Goal: Task Accomplishment & Management: Manage account settings

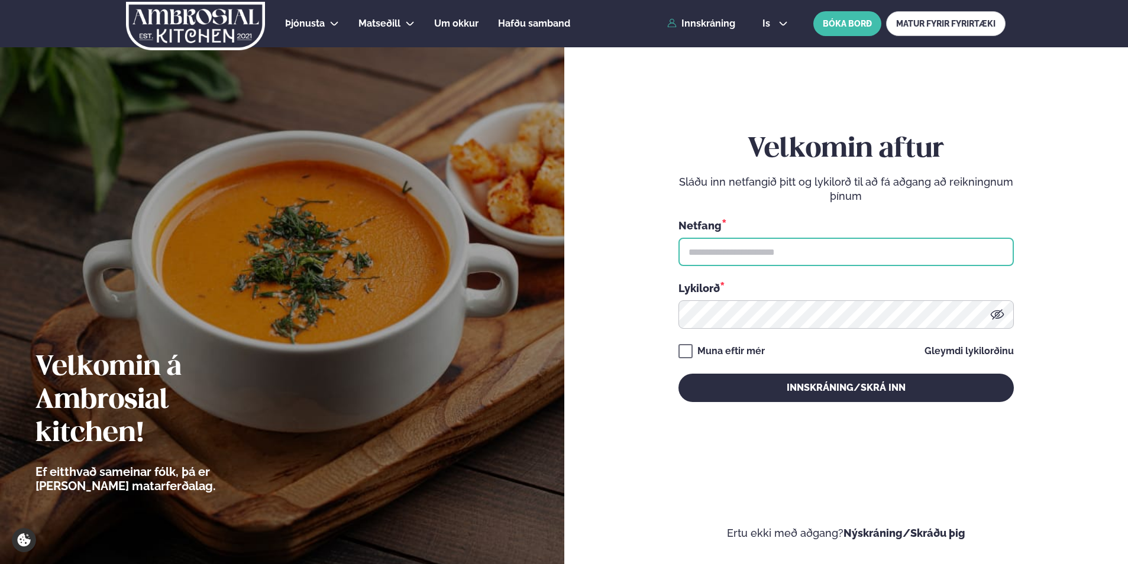
click at [709, 253] on input "text" at bounding box center [846, 252] width 335 height 28
type input "**********"
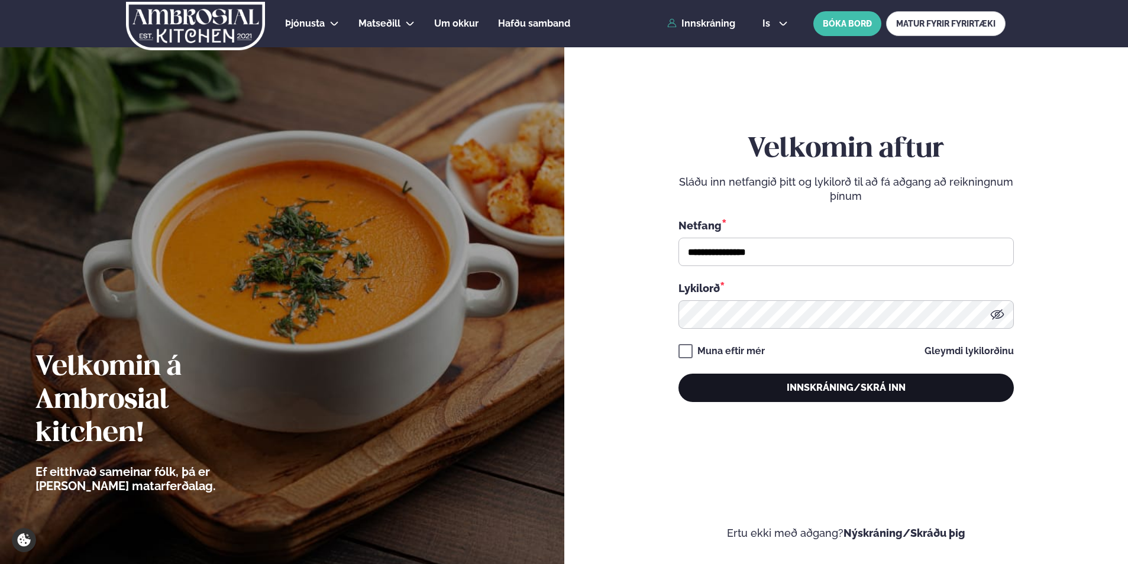
click at [819, 384] on button "Innskráning/Skrá inn" at bounding box center [846, 388] width 335 height 28
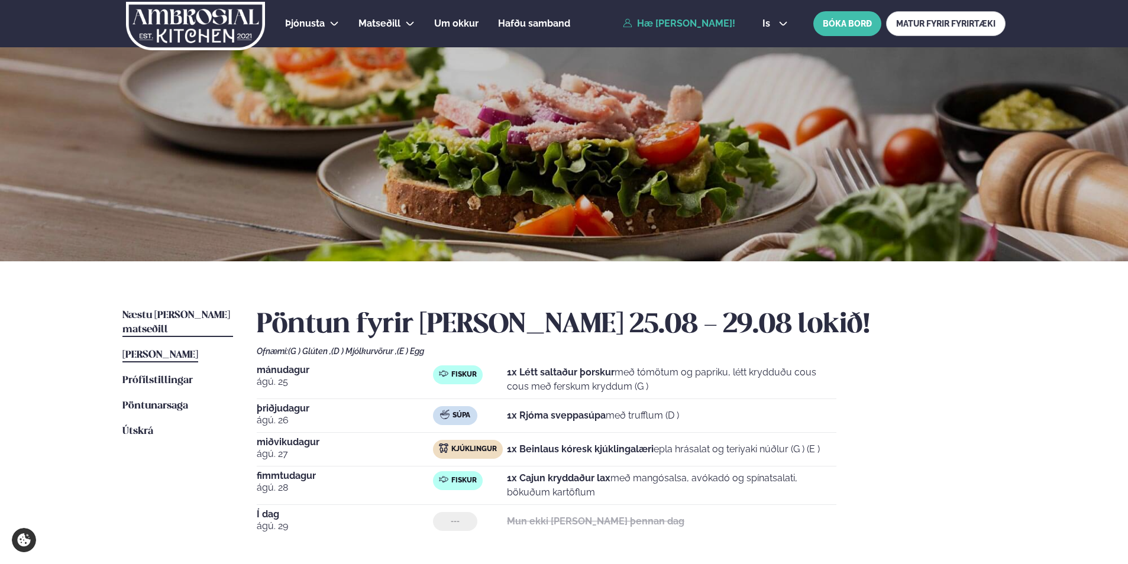
click at [182, 314] on span "Næstu [PERSON_NAME] matseðill" at bounding box center [176, 323] width 108 height 24
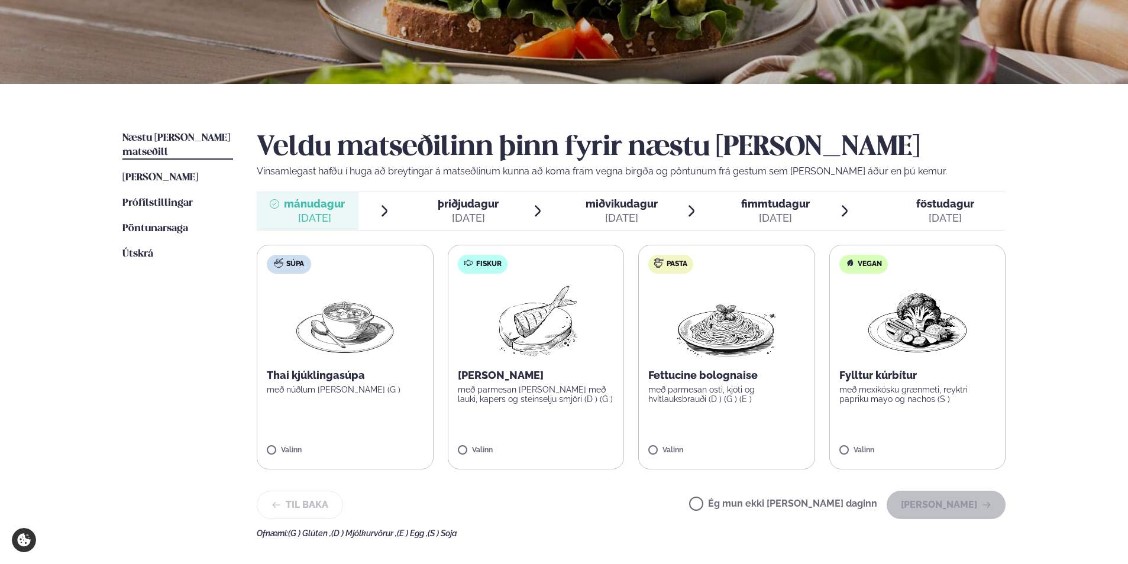
scroll to position [237, 0]
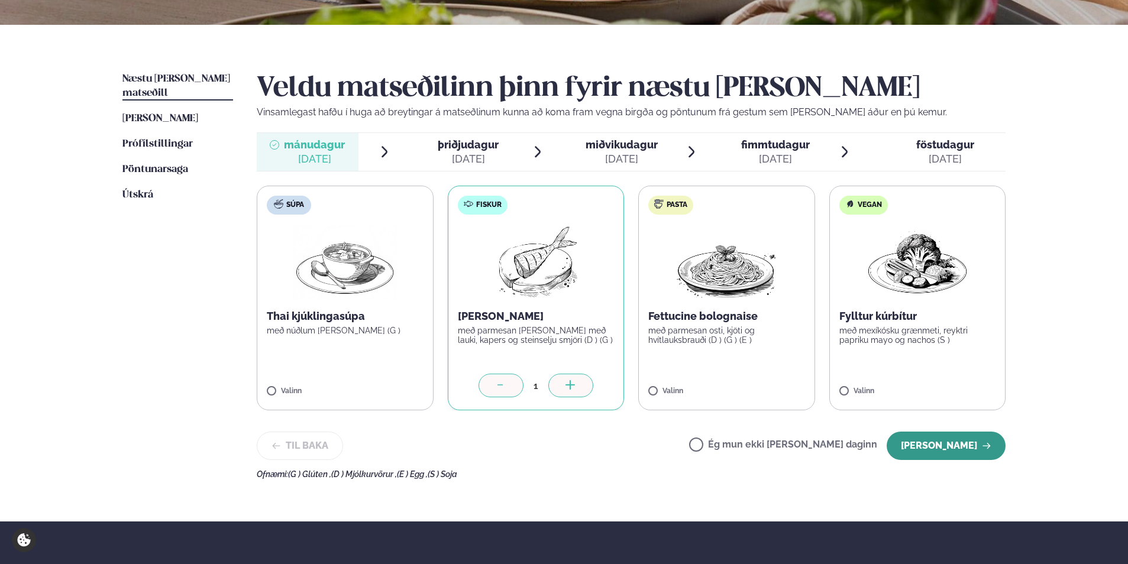
click at [932, 444] on button "[PERSON_NAME]" at bounding box center [946, 446] width 119 height 28
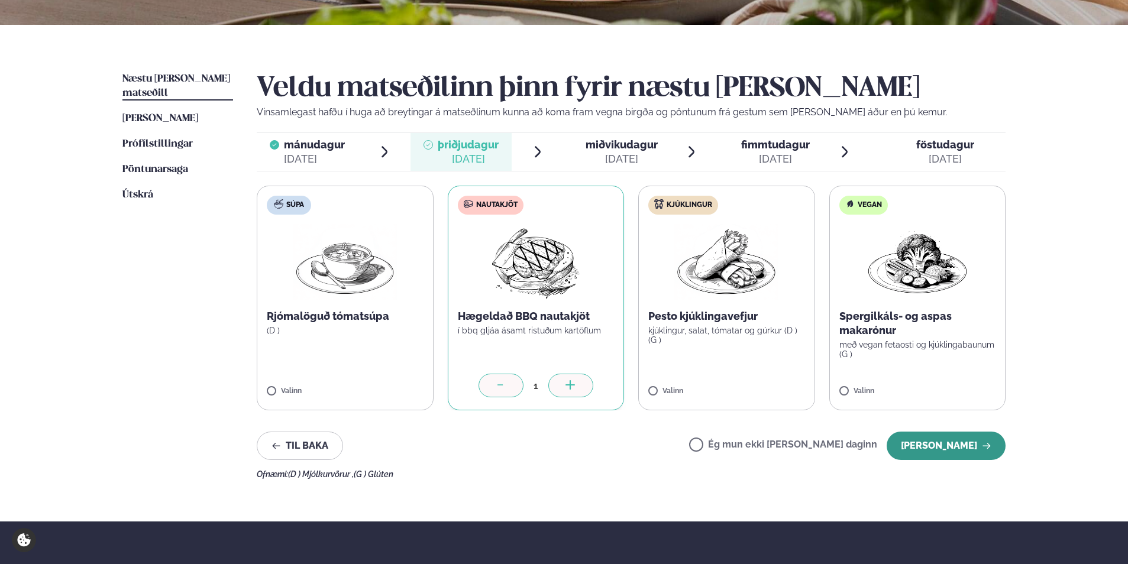
click at [935, 445] on button "[PERSON_NAME]" at bounding box center [946, 446] width 119 height 28
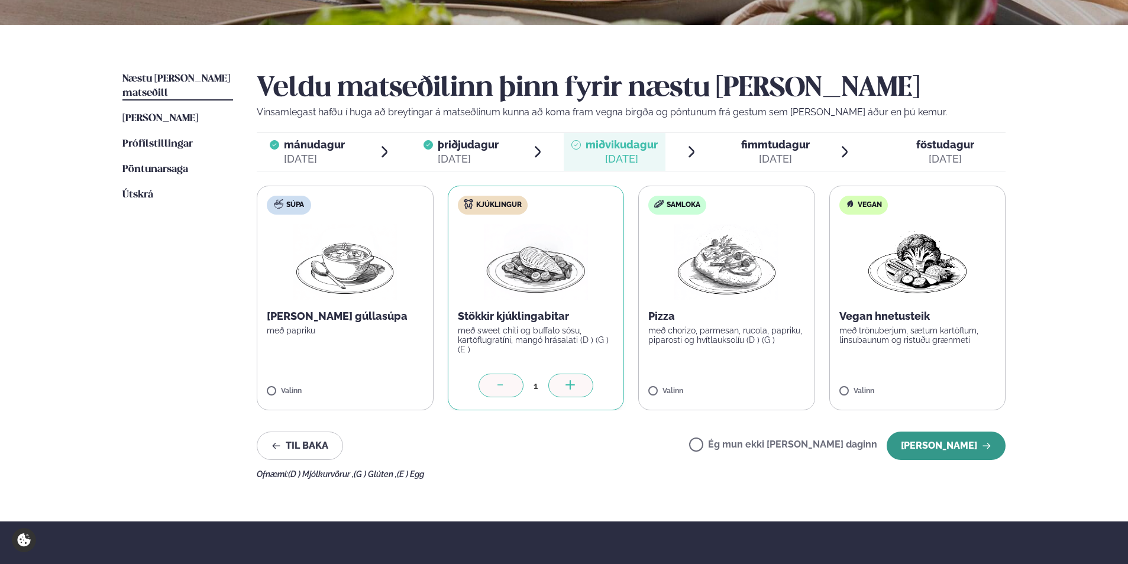
click at [951, 448] on button "[PERSON_NAME]" at bounding box center [946, 446] width 119 height 28
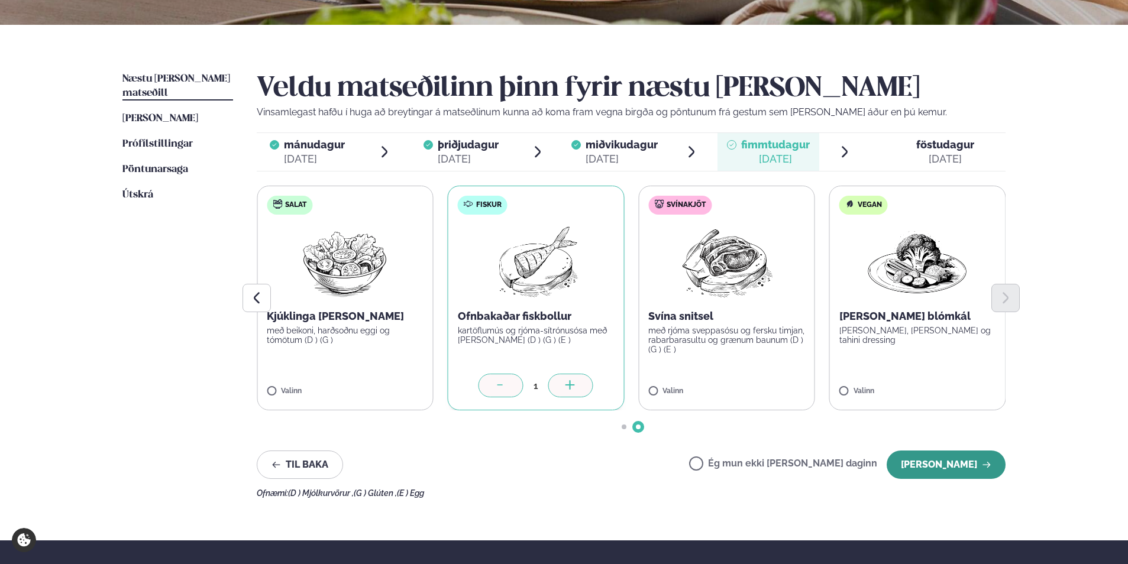
click at [938, 458] on button "[PERSON_NAME]" at bounding box center [946, 465] width 119 height 28
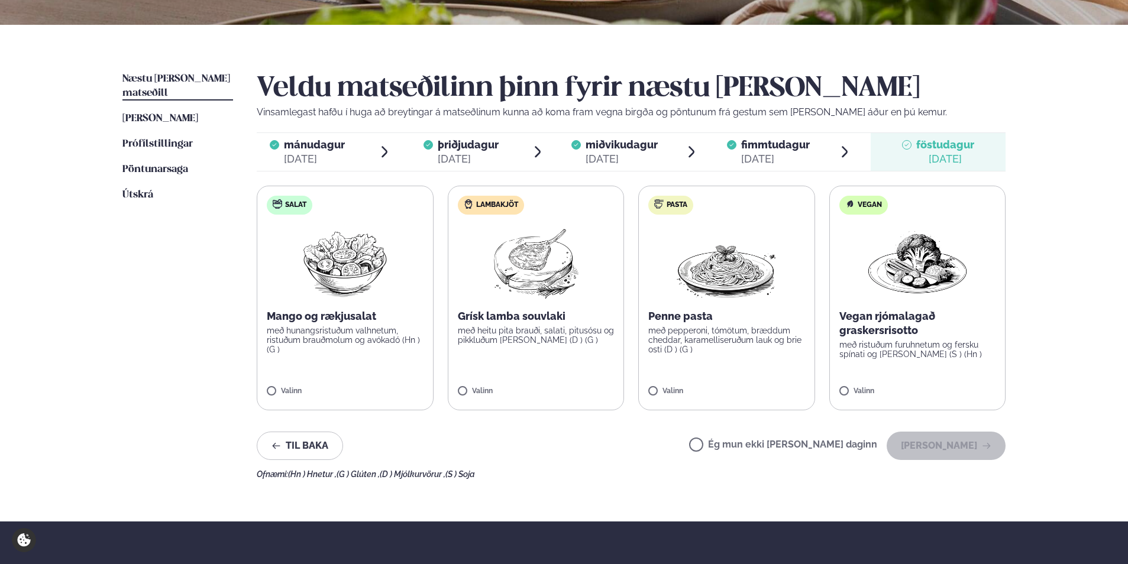
click at [734, 442] on label "Ég mun ekki [PERSON_NAME] daginn" at bounding box center [783, 446] width 188 height 12
click at [931, 444] on button "[PERSON_NAME]" at bounding box center [946, 446] width 119 height 28
